Goal: Transaction & Acquisition: Purchase product/service

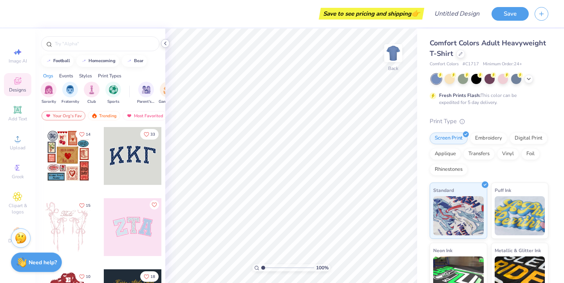
click at [168, 45] on icon at bounding box center [165, 43] width 6 height 6
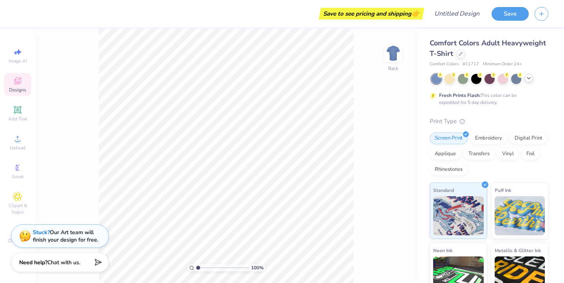
click at [530, 78] on icon at bounding box center [528, 78] width 6 height 6
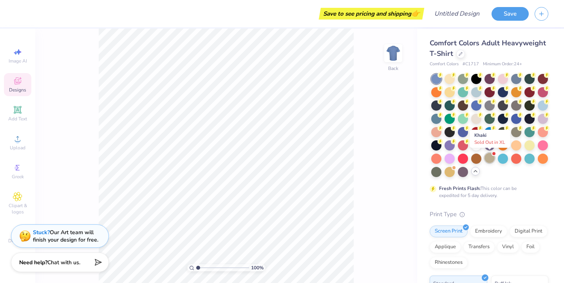
click at [489, 159] on div at bounding box center [489, 158] width 10 height 10
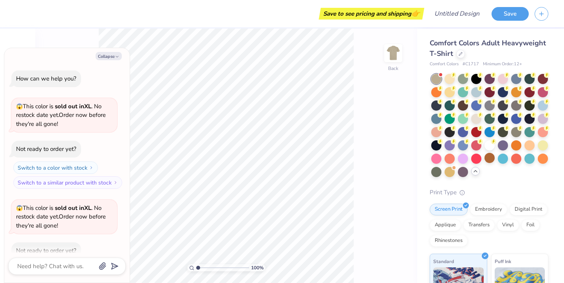
scroll to position [41, 0]
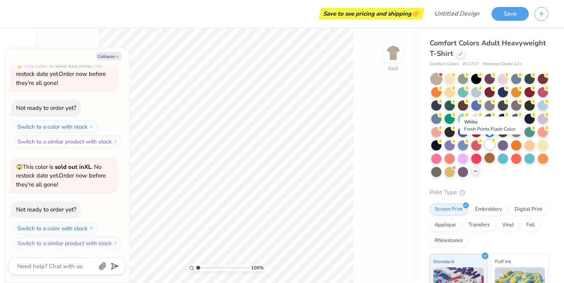
click at [487, 147] on div at bounding box center [489, 145] width 10 height 10
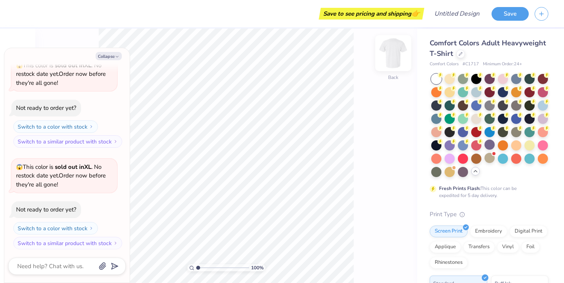
click at [395, 52] on img at bounding box center [392, 53] width 31 height 31
click at [107, 58] on button "Collapse" at bounding box center [109, 56] width 26 height 8
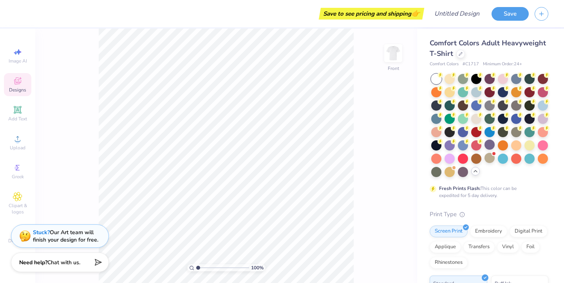
type textarea "x"
click at [16, 142] on circle at bounding box center [17, 141] width 4 height 4
click at [16, 138] on icon at bounding box center [17, 138] width 5 height 5
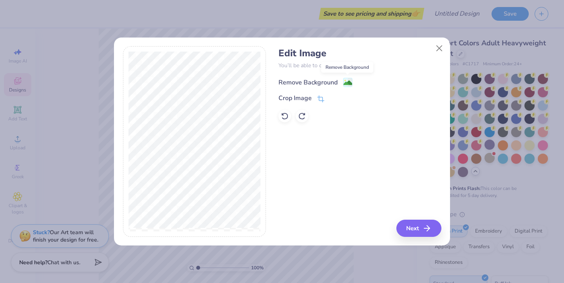
click at [347, 84] on image at bounding box center [347, 83] width 9 height 9
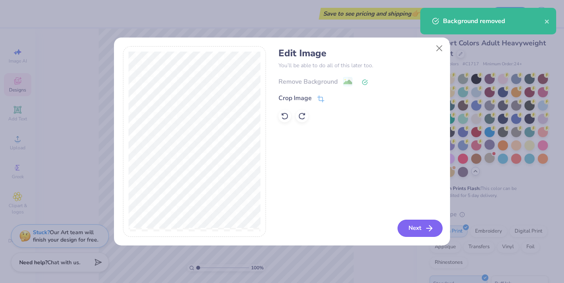
click at [415, 223] on button "Next" at bounding box center [419, 228] width 45 height 17
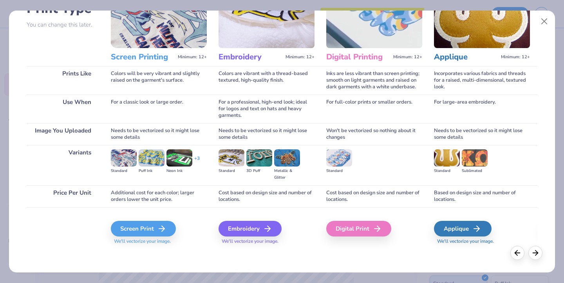
scroll to position [68, 0]
click at [136, 236] on div "Screen Print" at bounding box center [144, 229] width 65 height 16
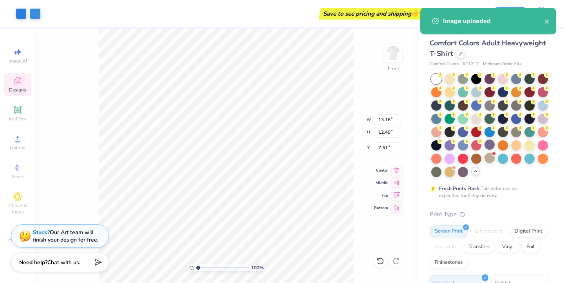
type input "12.47"
type input "11.83"
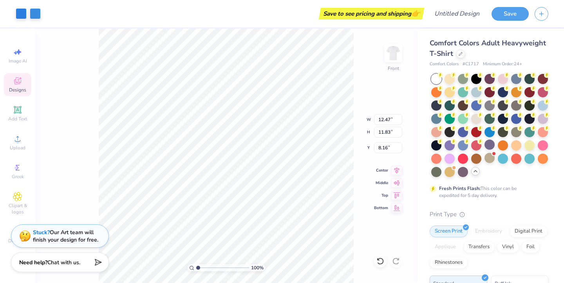
type input "6.17"
type input "12.29"
type input "11.66"
type input "7.33"
click at [8, 146] on div "Upload" at bounding box center [17, 142] width 27 height 23
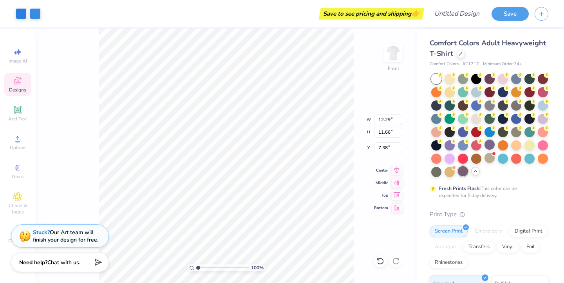
click at [462, 175] on div at bounding box center [463, 171] width 10 height 10
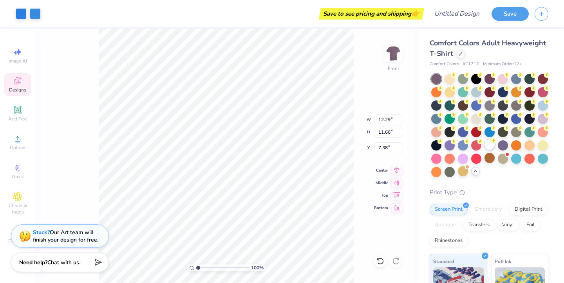
click at [491, 146] on div at bounding box center [489, 145] width 10 height 10
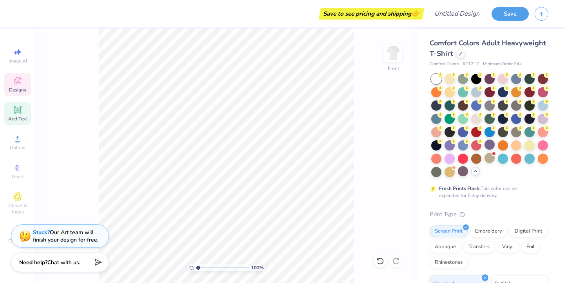
click at [22, 106] on icon at bounding box center [17, 109] width 9 height 9
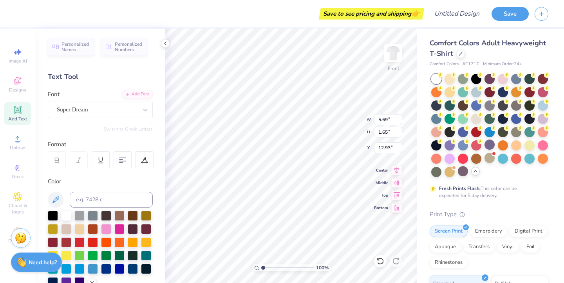
type textarea "you"
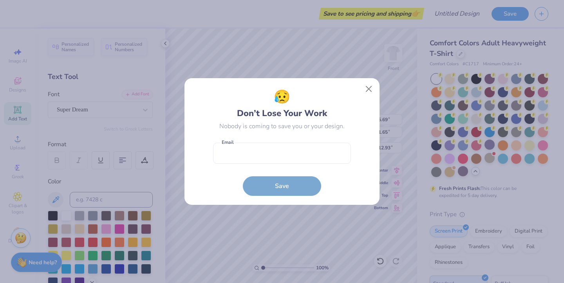
type input "3.70"
type input "12.92"
click at [363, 91] on button "Close" at bounding box center [368, 89] width 15 height 15
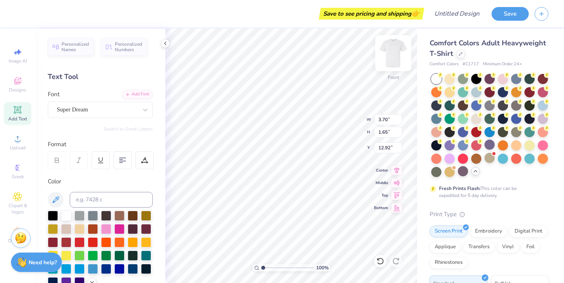
click at [394, 54] on img at bounding box center [392, 53] width 31 height 31
click at [16, 136] on icon at bounding box center [17, 138] width 9 height 9
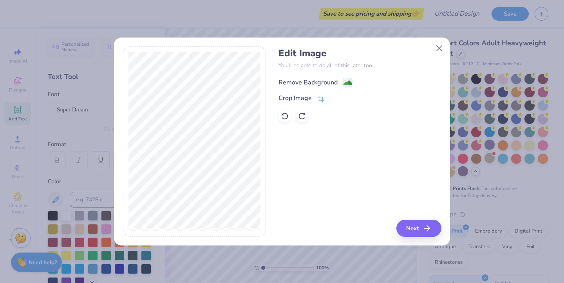
click at [307, 84] on div "Remove Background" at bounding box center [307, 82] width 59 height 9
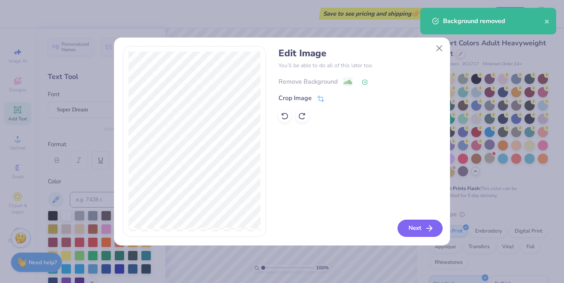
click at [408, 227] on button "Next" at bounding box center [419, 228] width 45 height 17
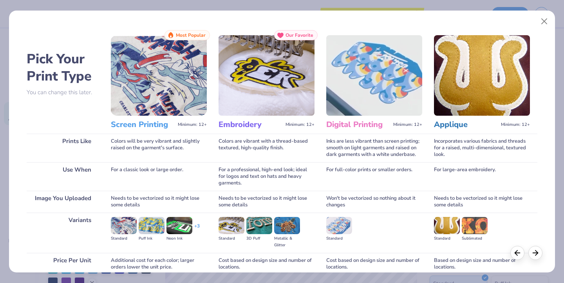
scroll to position [10, 0]
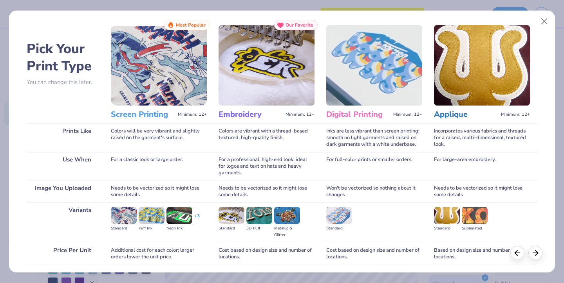
click at [152, 217] on img at bounding box center [152, 215] width 26 height 17
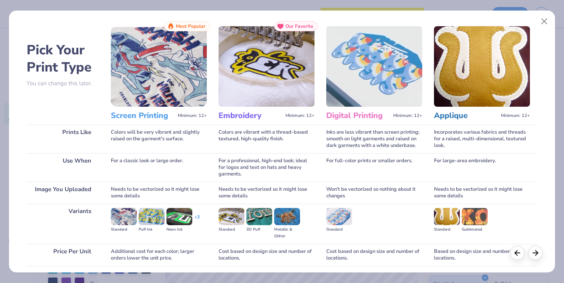
scroll to position [8, 0]
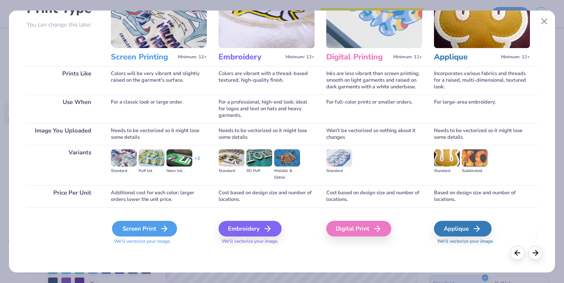
click at [146, 225] on div "Screen Print" at bounding box center [144, 229] width 65 height 16
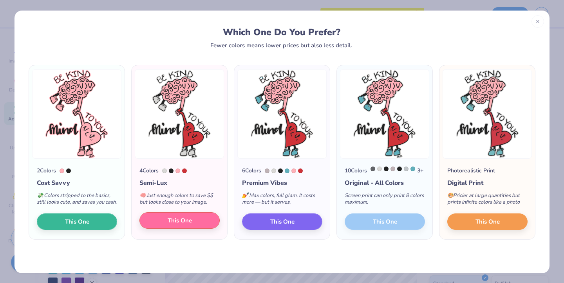
click at [172, 225] on span "This One" at bounding box center [180, 220] width 24 height 9
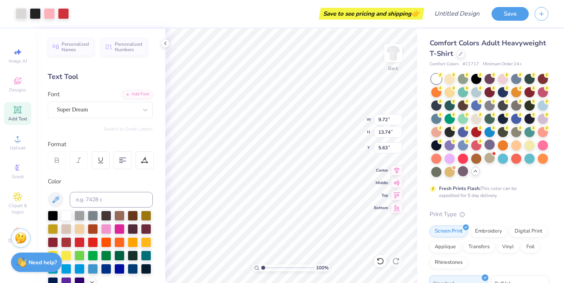
type input "6.57"
type input "9.30"
click at [166, 44] on icon at bounding box center [165, 43] width 6 height 6
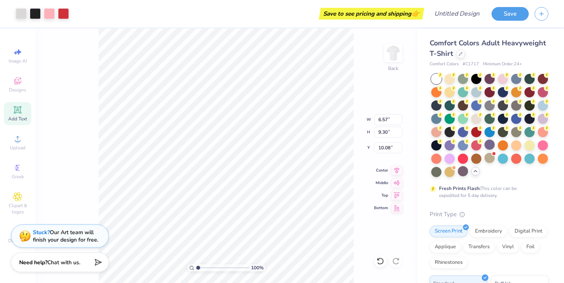
type input "3.00"
type input "5.54"
type input "7.83"
type input "4.42"
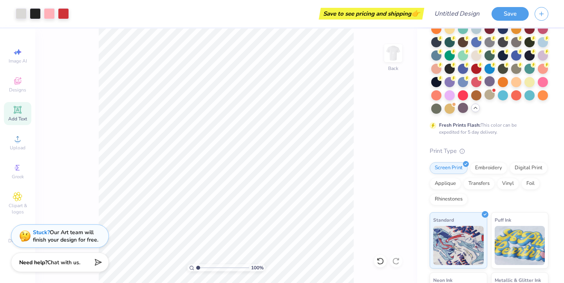
scroll to position [119, 0]
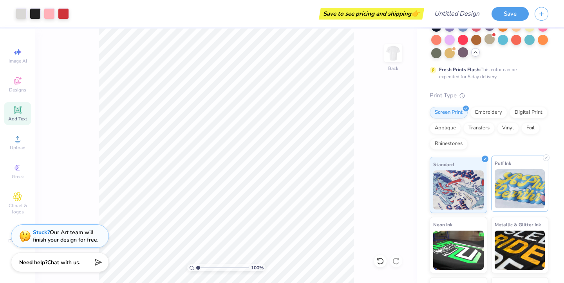
click at [503, 192] on img at bounding box center [519, 188] width 50 height 39
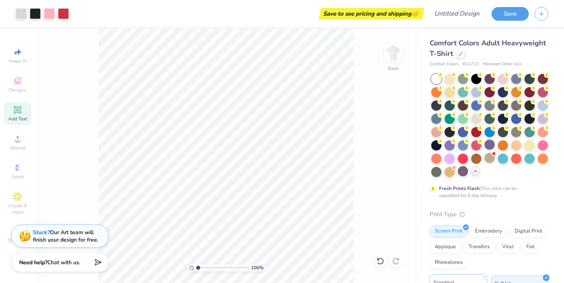
scroll to position [0, 0]
type input "4.65"
type input "6.58"
type input "4.97"
click at [389, 57] on img at bounding box center [392, 53] width 31 height 31
